Goal: Check status: Check status

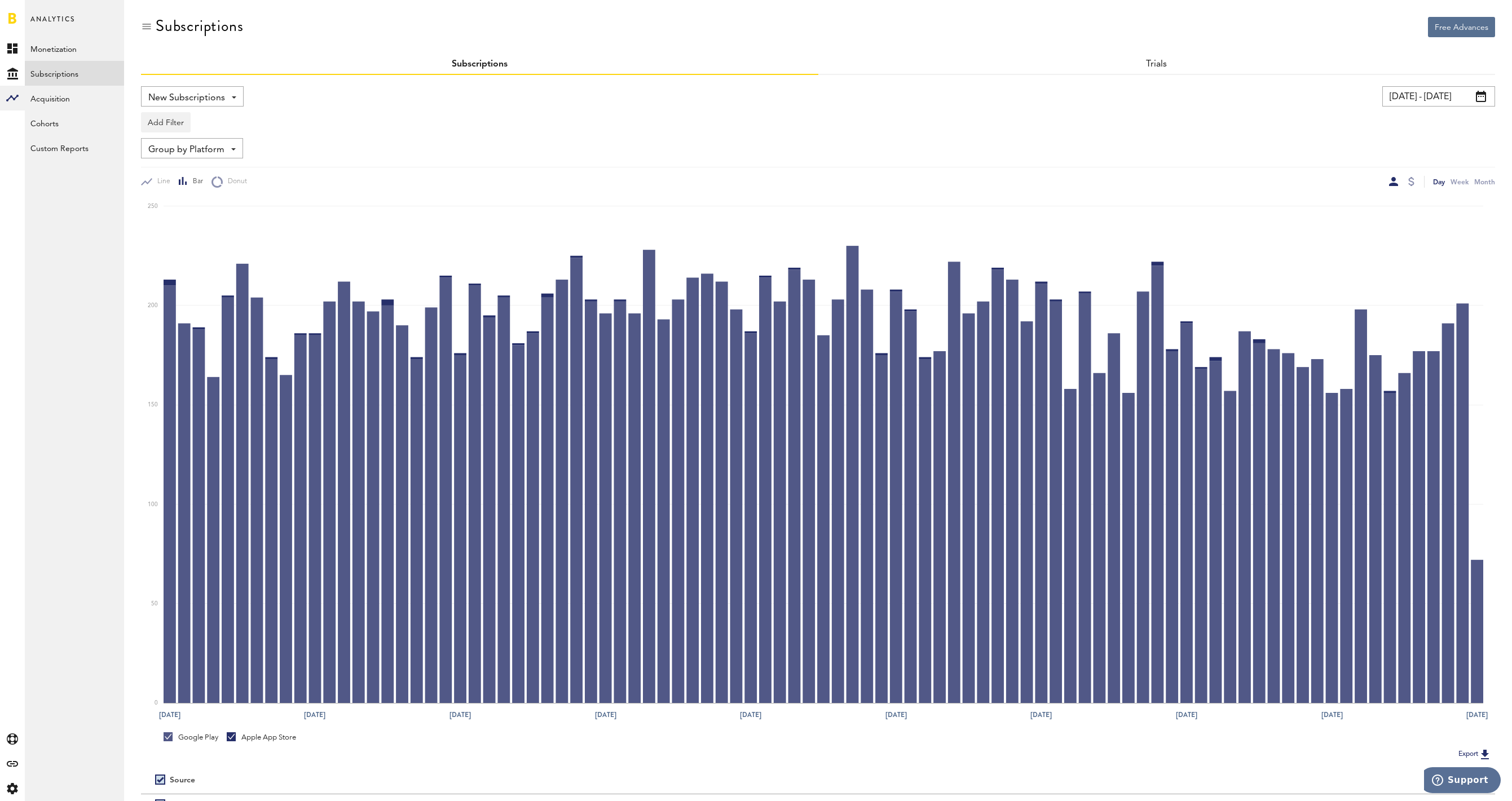
click at [13, 19] on link at bounding box center [12, 18] width 8 height 11
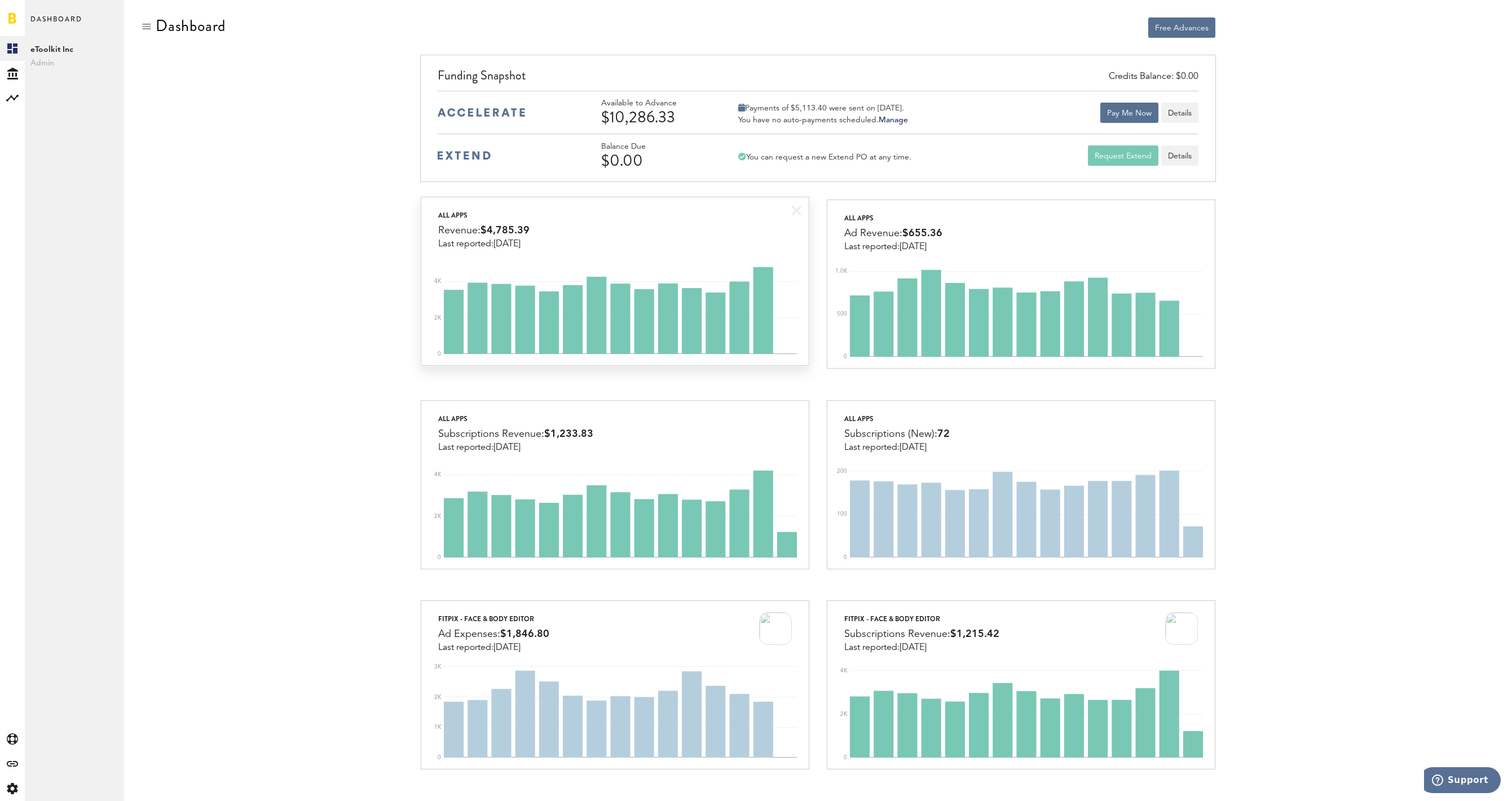
click at [601, 231] on div "All apps Revenue: $4,785.39 Last reported: [DATE]" at bounding box center [615, 223] width 387 height 52
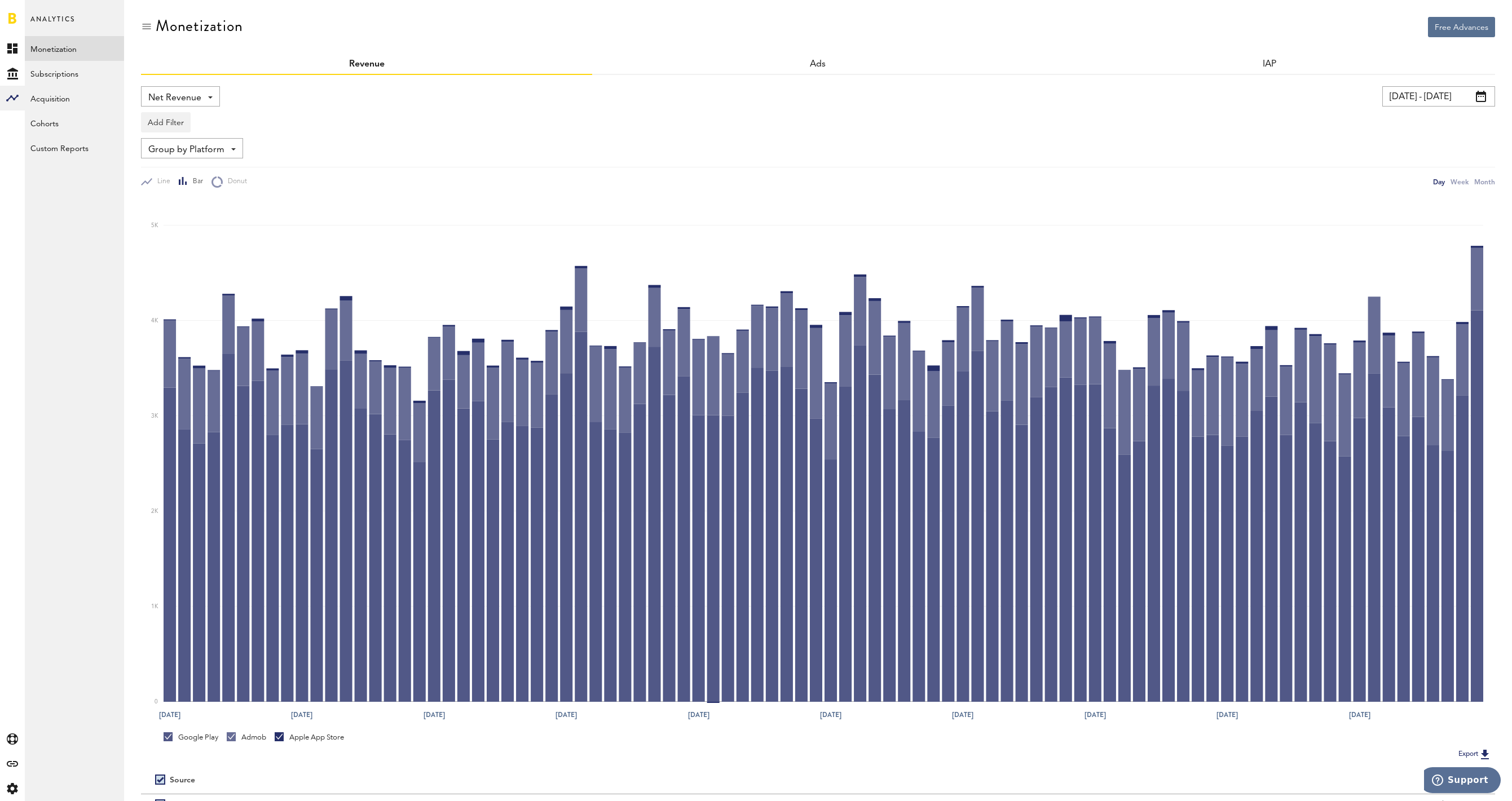
click at [1419, 98] on input "[DATE] - [DATE]" at bounding box center [1438, 96] width 113 height 20
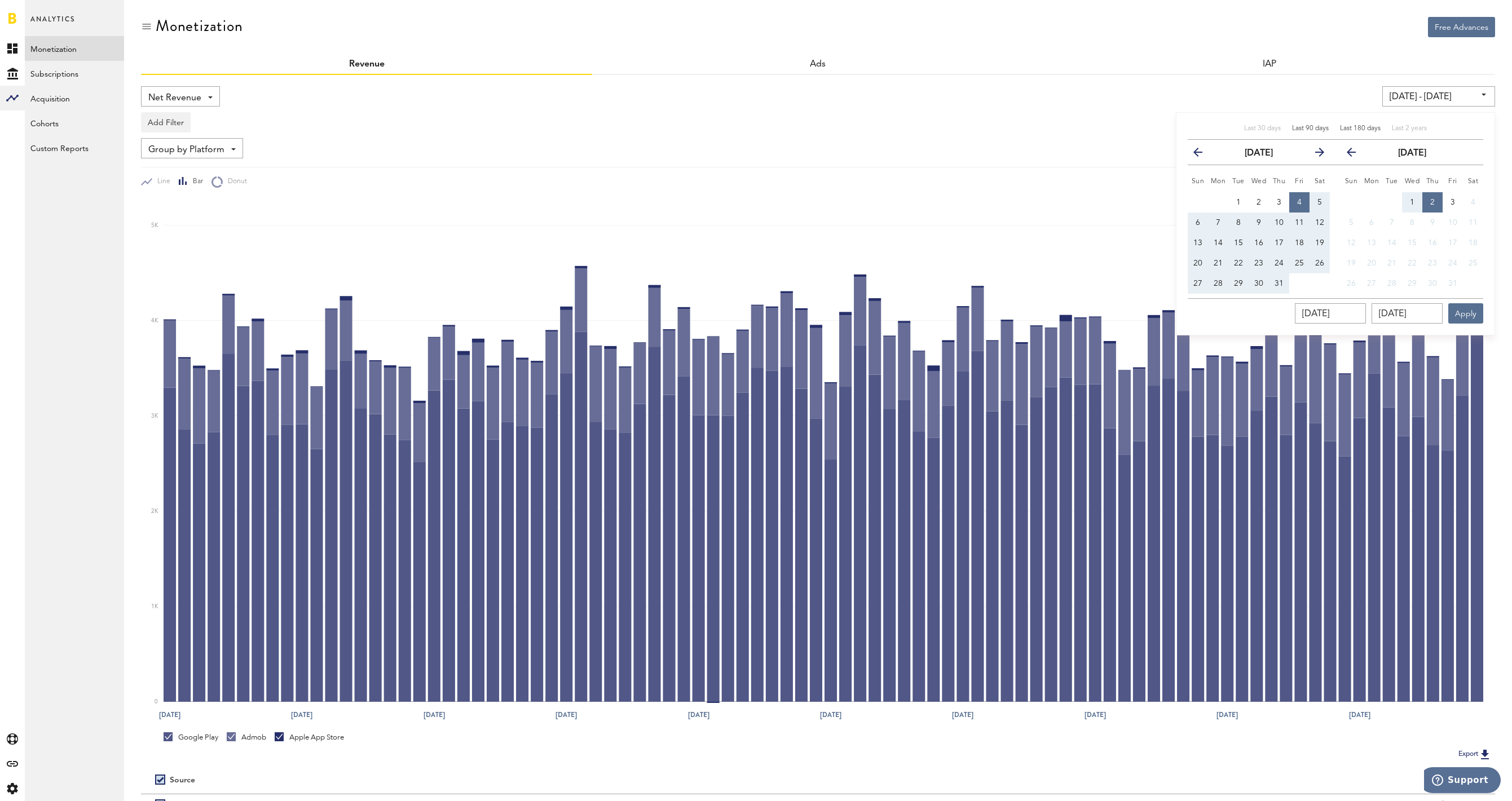
click at [1348, 130] on span "Last 180 days" at bounding box center [1360, 128] width 41 height 7
type input "[DATE] - [DATE]"
type input "[DATE]"
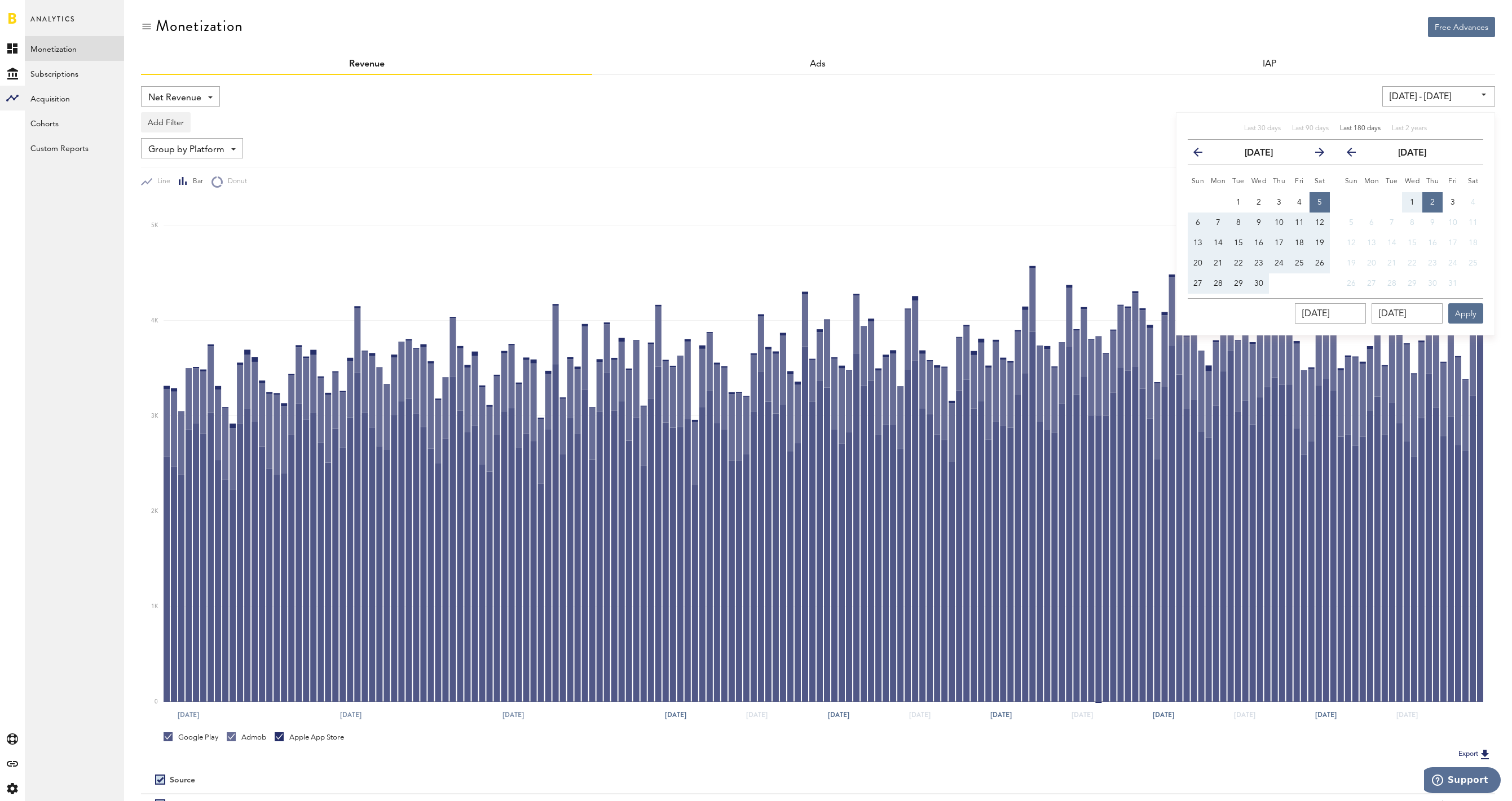
click at [969, 228] on rect at bounding box center [823, 451] width 1319 height 504
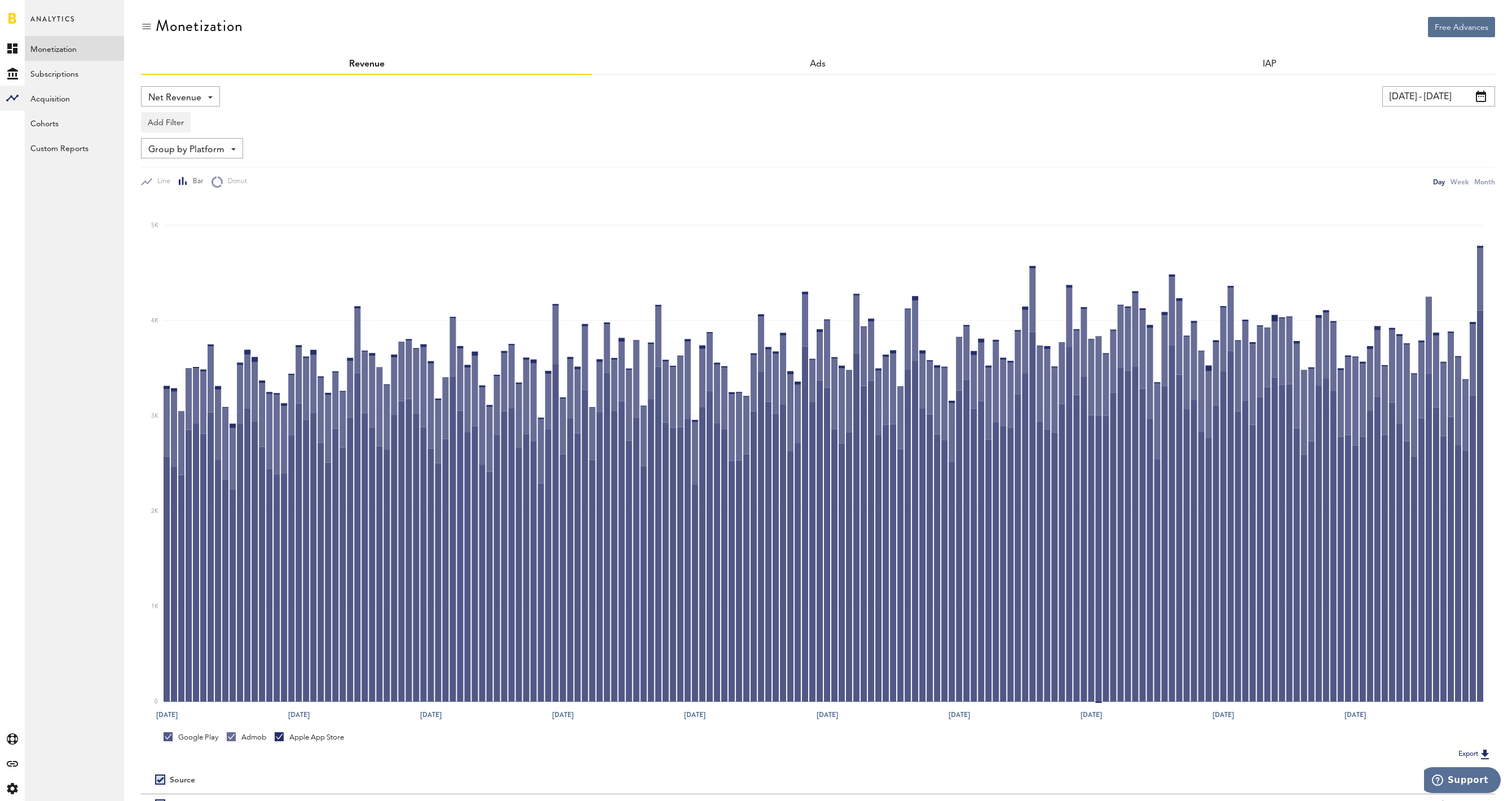
drag, startPoint x: 170, startPoint y: 739, endPoint x: 224, endPoint y: 742, distance: 54.1
click at [172, 739] on link "Google Play" at bounding box center [191, 737] width 55 height 10
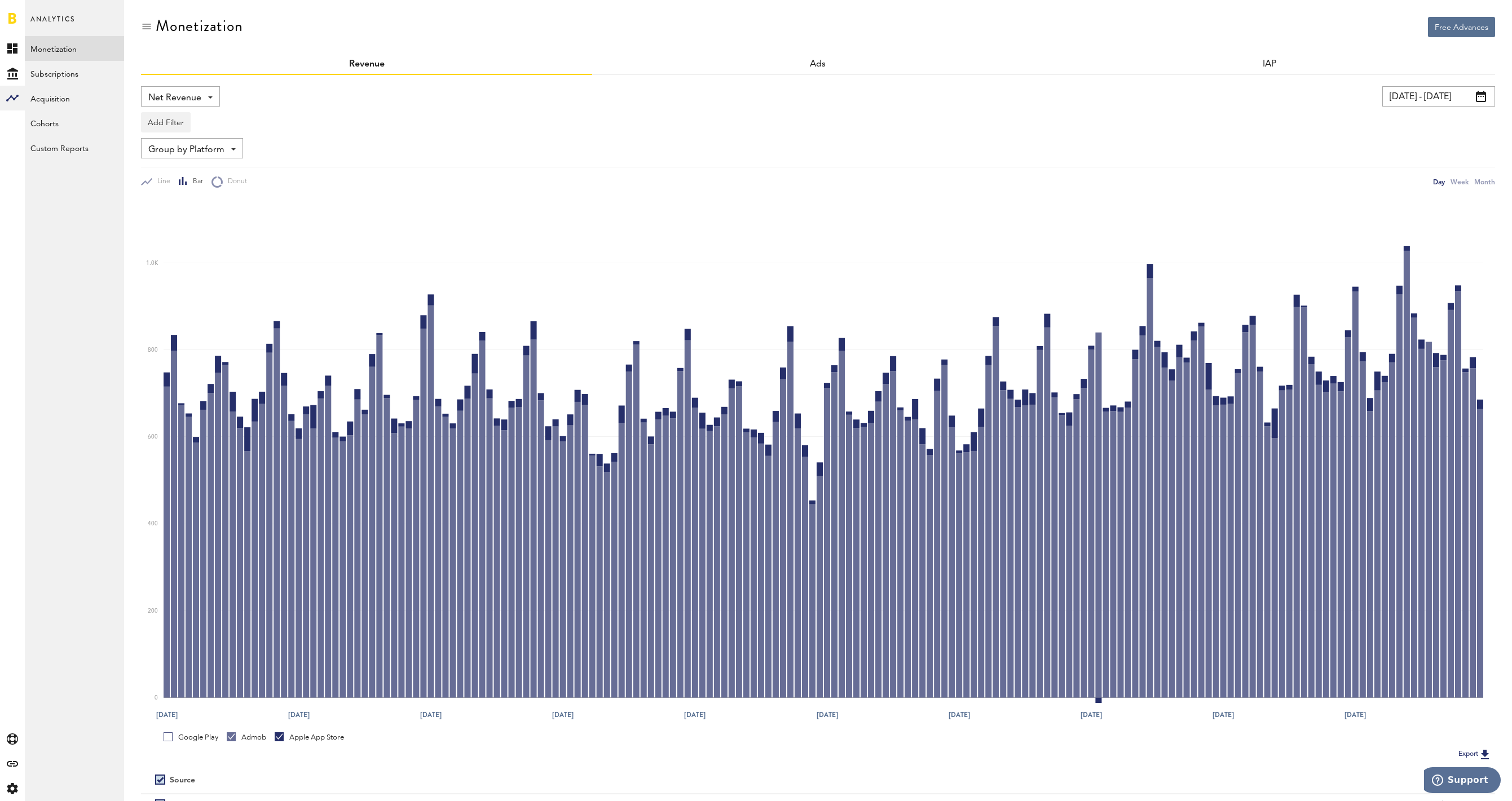
click at [236, 739] on div at bounding box center [231, 736] width 9 height 9
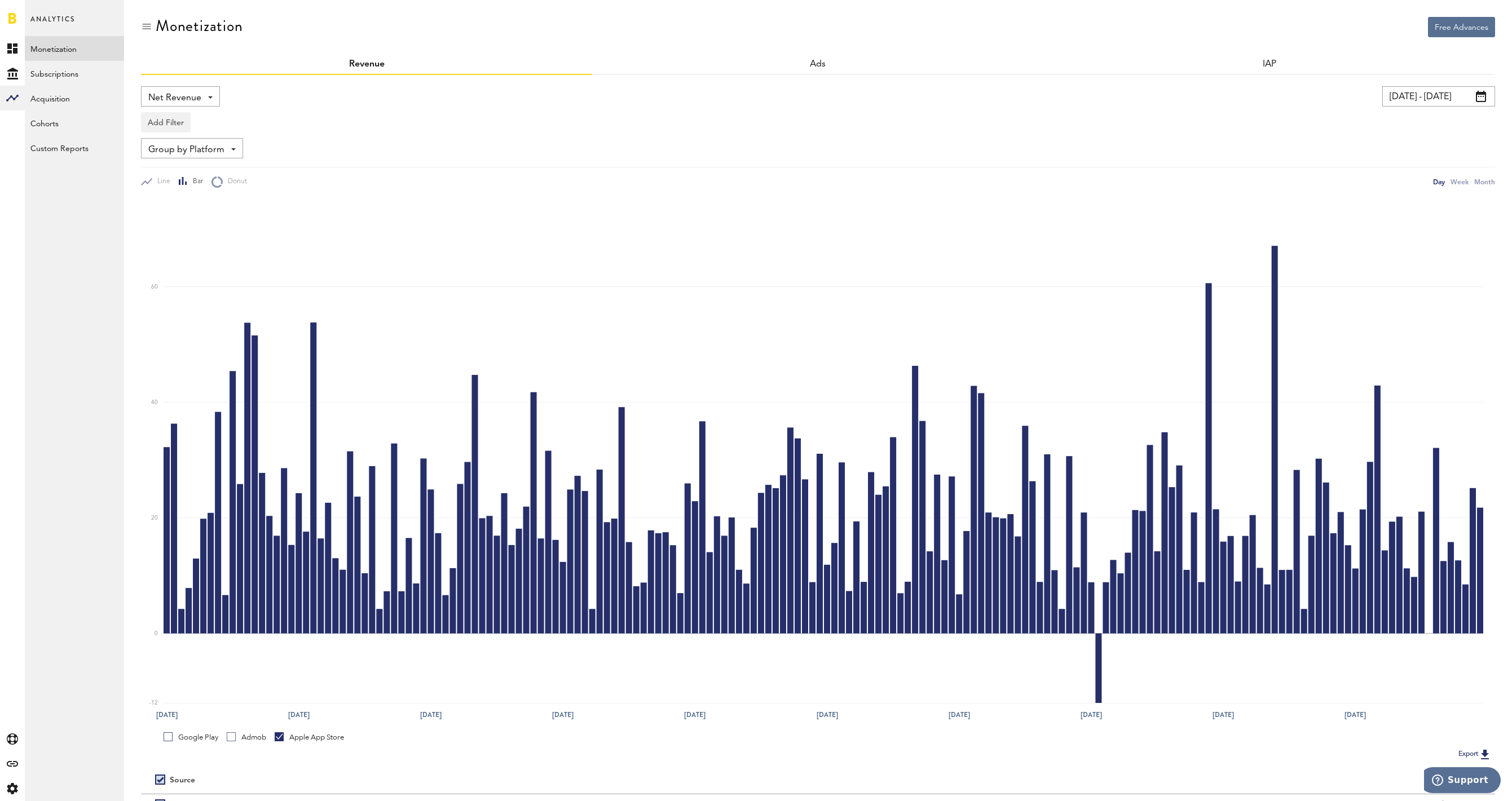
click at [236, 739] on div at bounding box center [231, 736] width 9 height 9
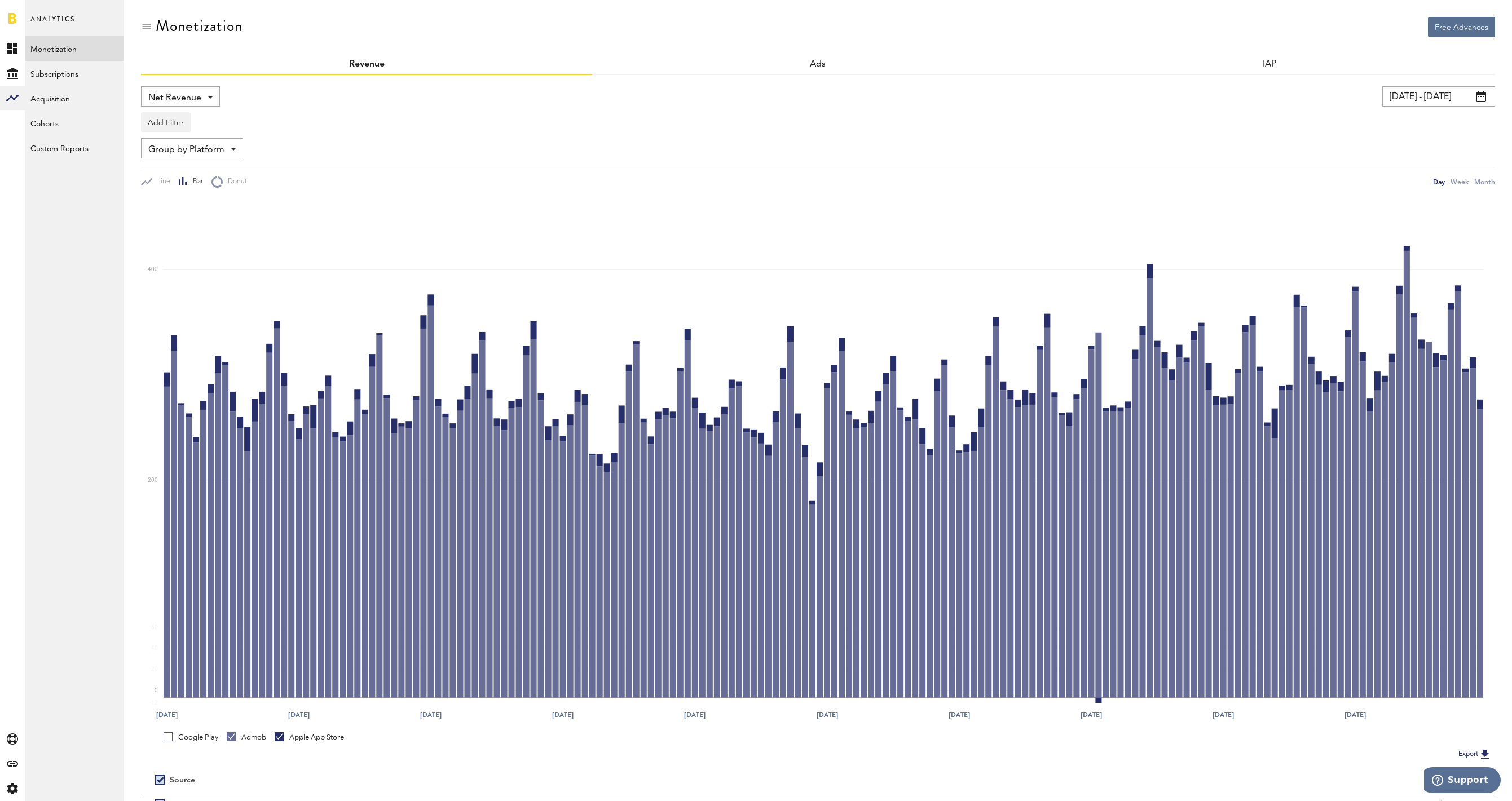
click at [171, 739] on link "Google Play" at bounding box center [191, 737] width 55 height 10
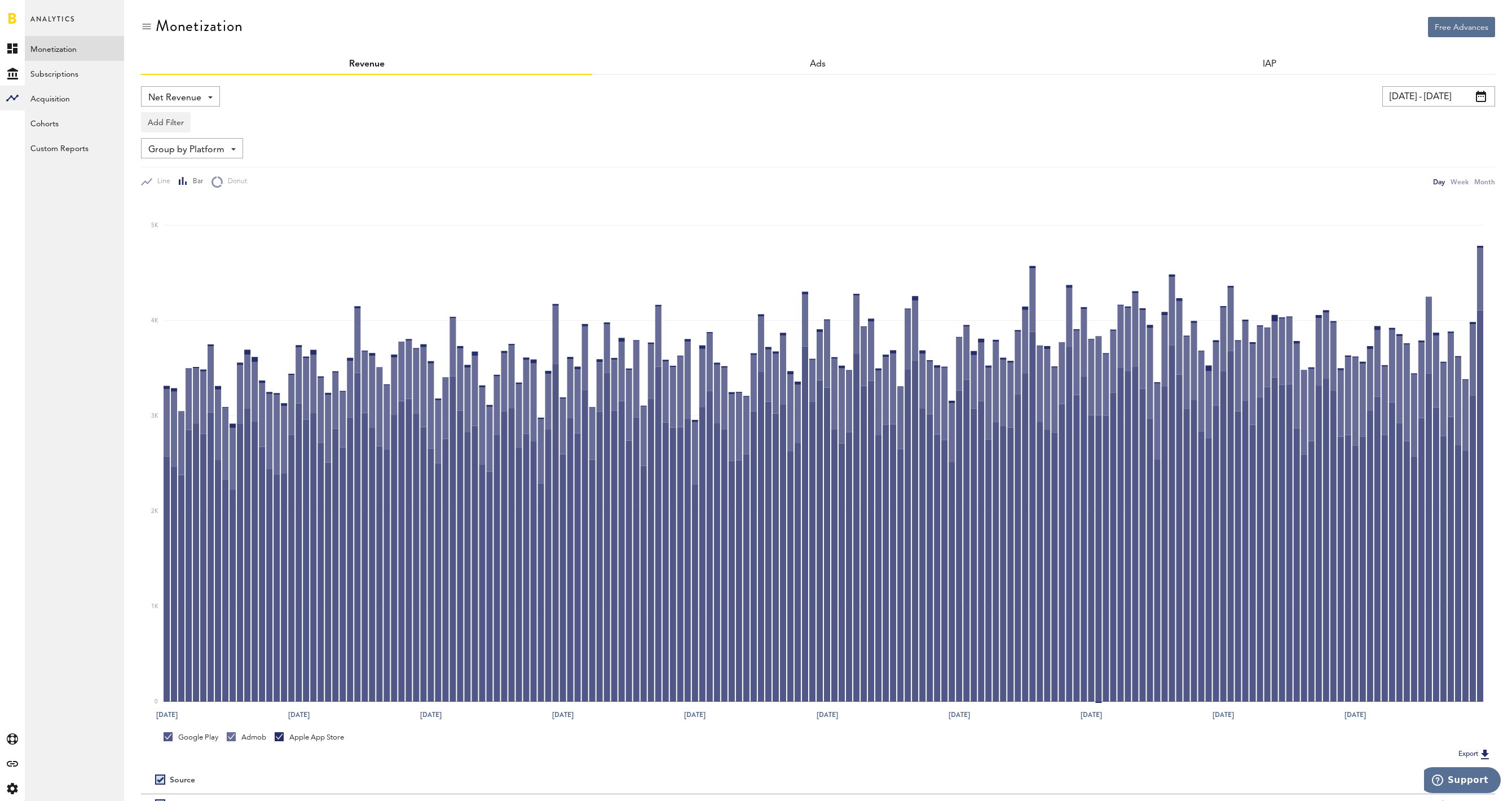
click at [283, 741] on div "Apple App Store" at bounding box center [309, 737] width 69 height 10
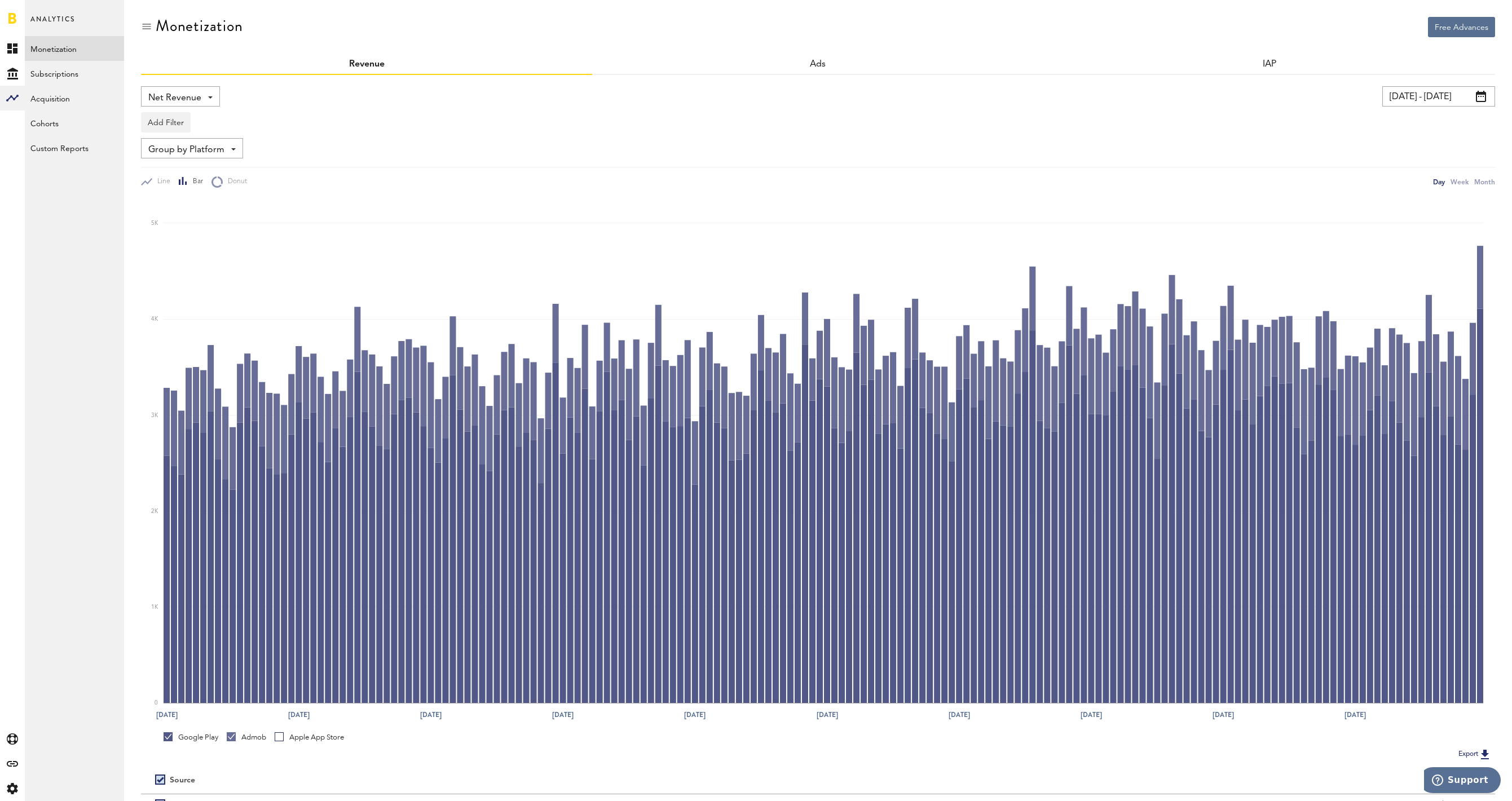
click at [234, 740] on div at bounding box center [231, 736] width 9 height 9
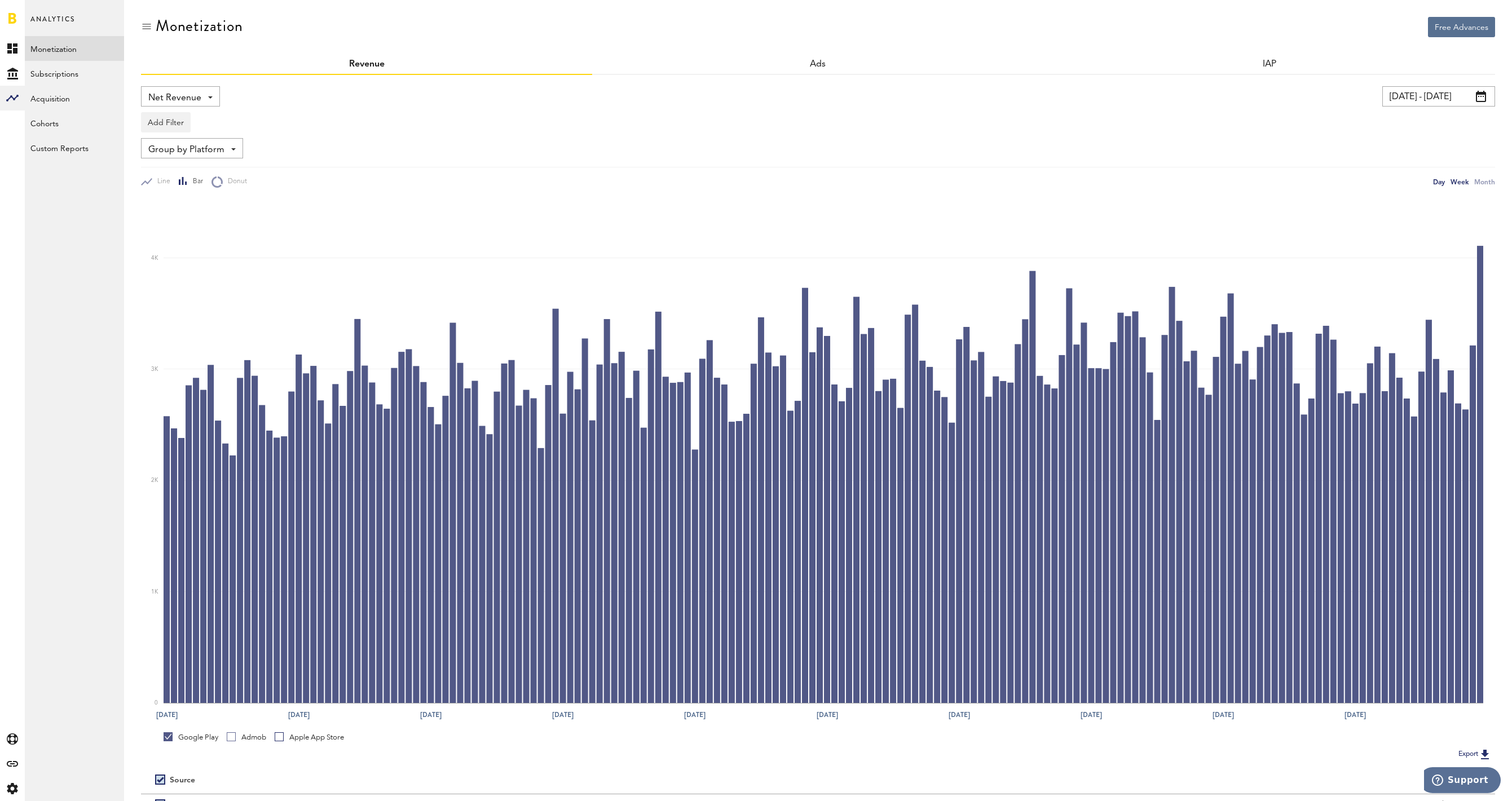
click at [1461, 185] on div "Week" at bounding box center [1459, 182] width 18 height 12
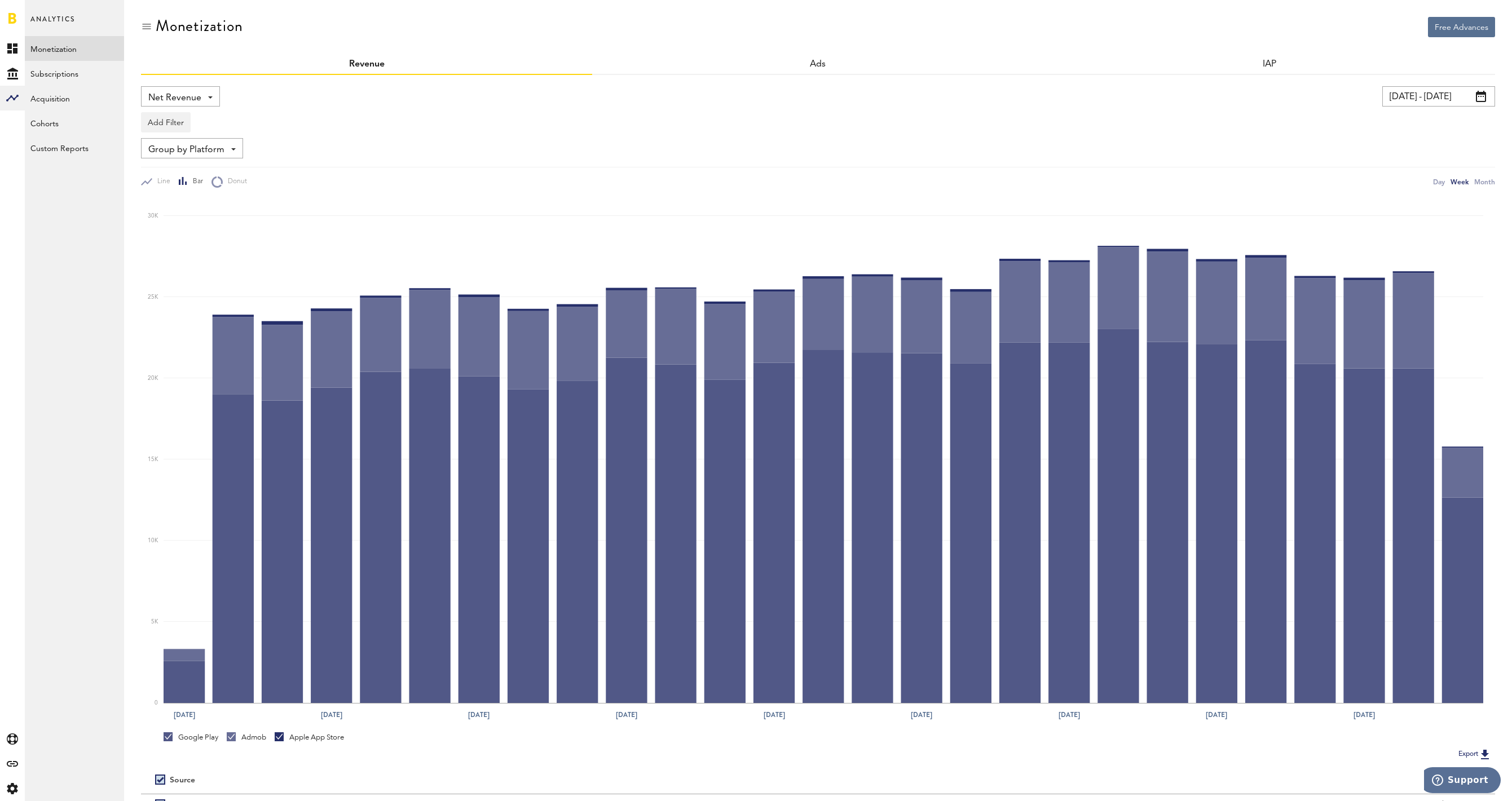
click at [232, 737] on link "Admob" at bounding box center [246, 737] width 39 height 10
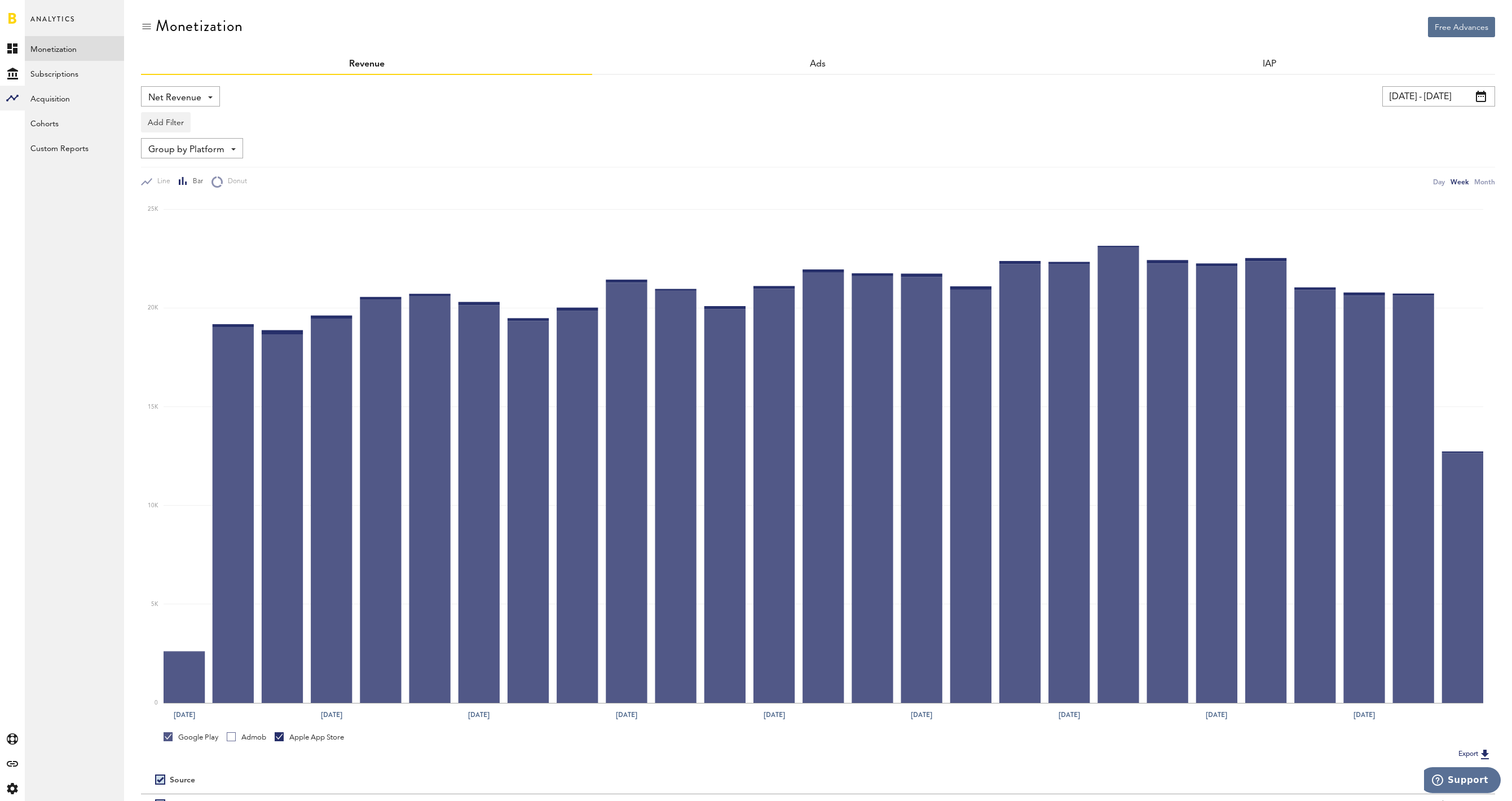
click at [281, 739] on link "Apple App Store" at bounding box center [309, 737] width 69 height 10
